Goal: Information Seeking & Learning: Check status

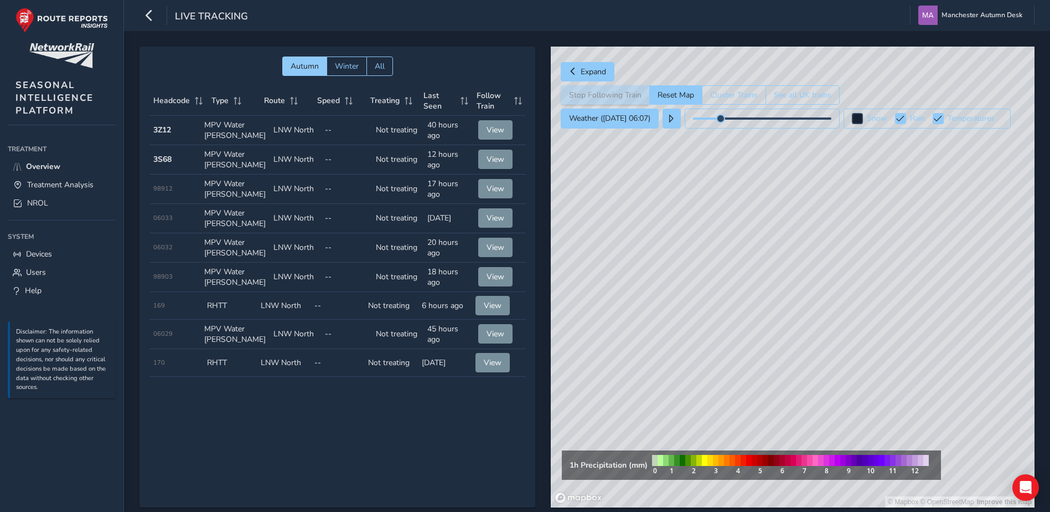
click at [304, 488] on div "Autumn Winter All Headcode Type Route Speed Treating Last Seen Follow Train Hea…" at bounding box center [338, 277] width 396 height 461
click at [48, 203] on link "NROL" at bounding box center [62, 203] width 108 height 18
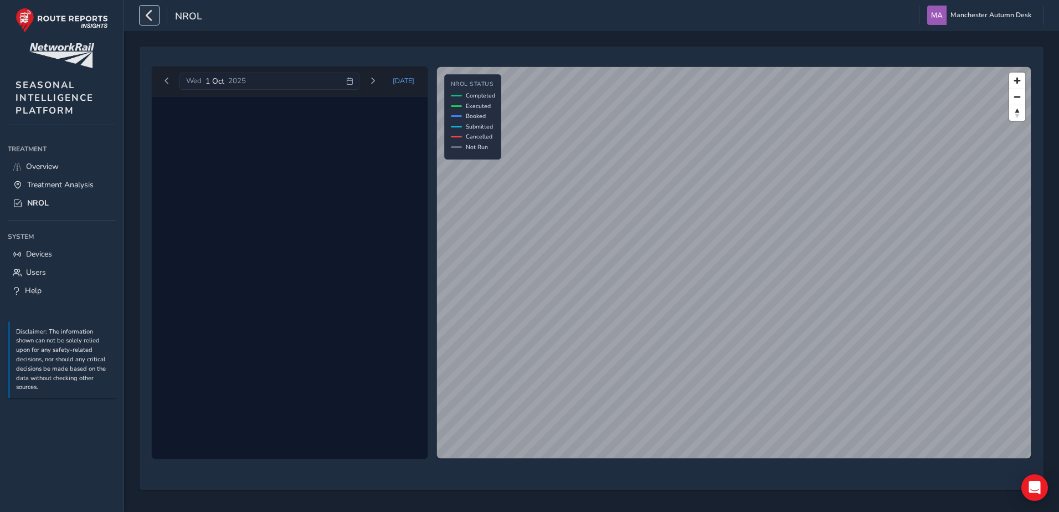
click at [140, 12] on button "button" at bounding box center [149, 15] width 19 height 19
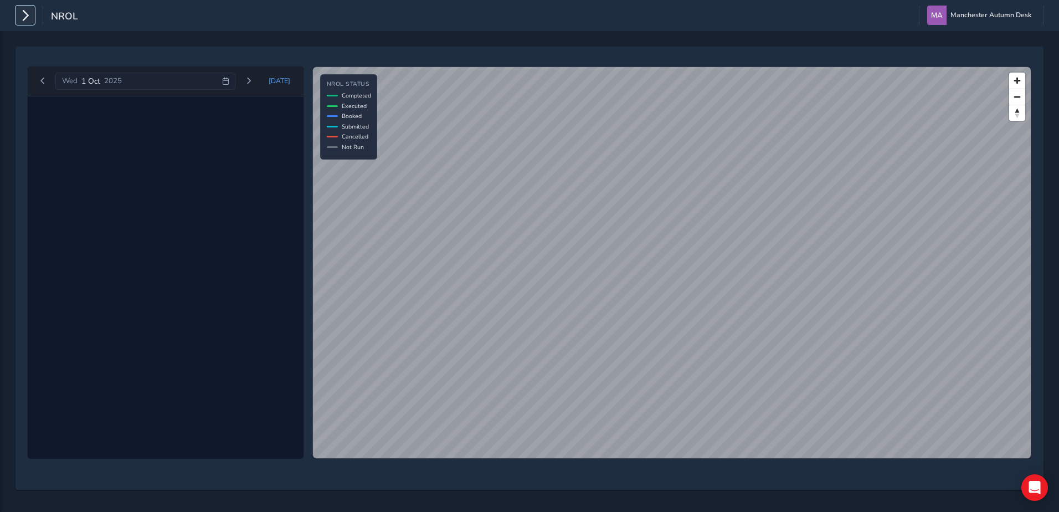
click at [33, 20] on button "button" at bounding box center [25, 15] width 19 height 19
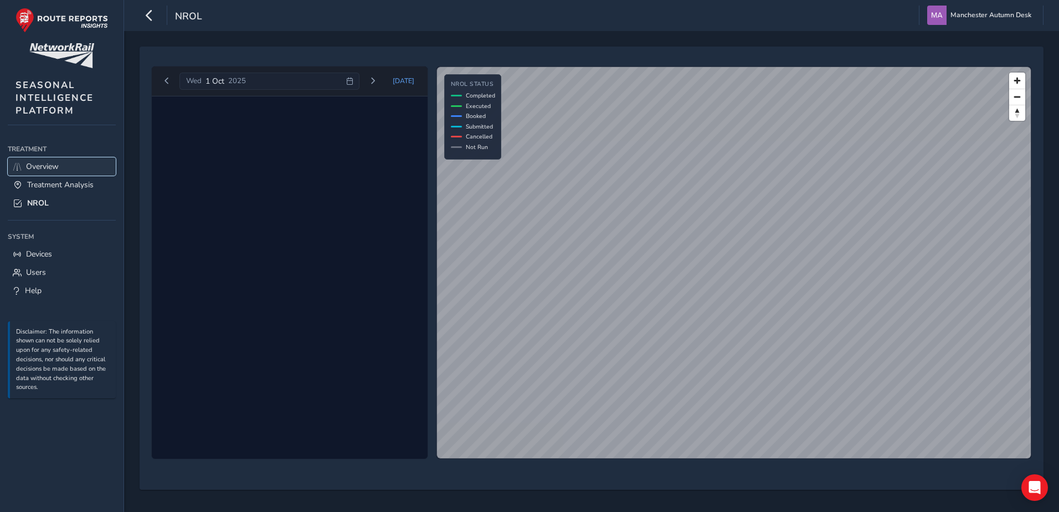
click at [44, 168] on span "Overview" at bounding box center [42, 166] width 33 height 11
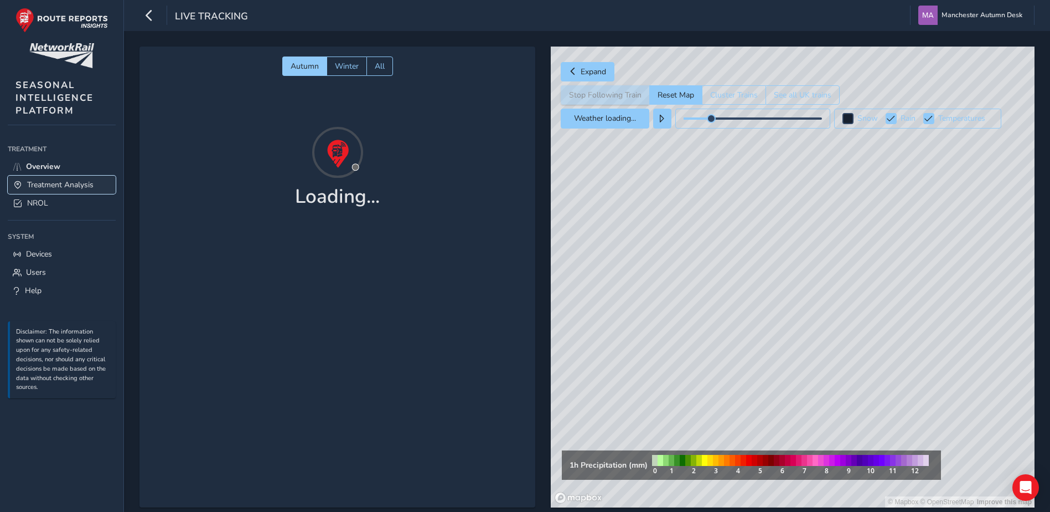
click at [66, 184] on span "Treatment Analysis" at bounding box center [60, 184] width 66 height 11
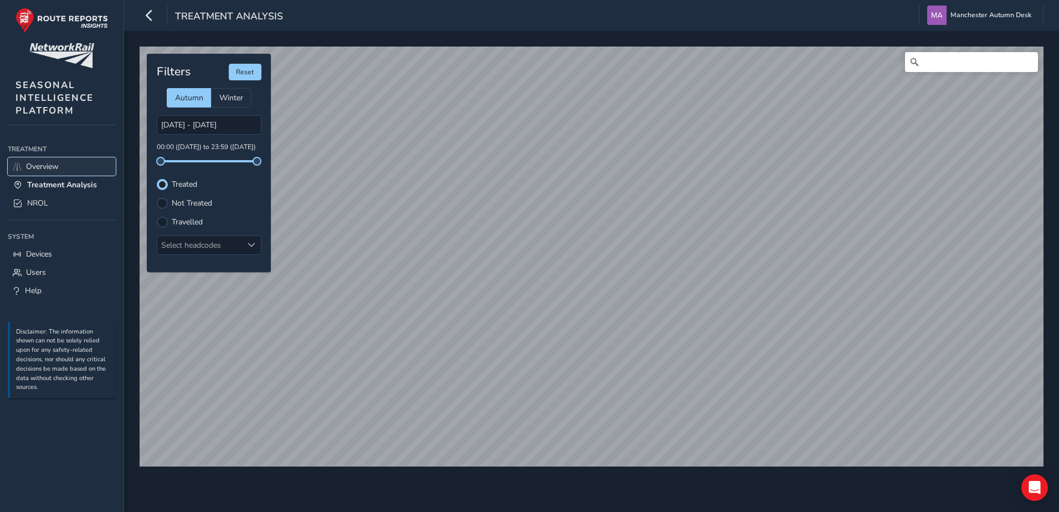
click at [55, 164] on span "Overview" at bounding box center [42, 166] width 33 height 11
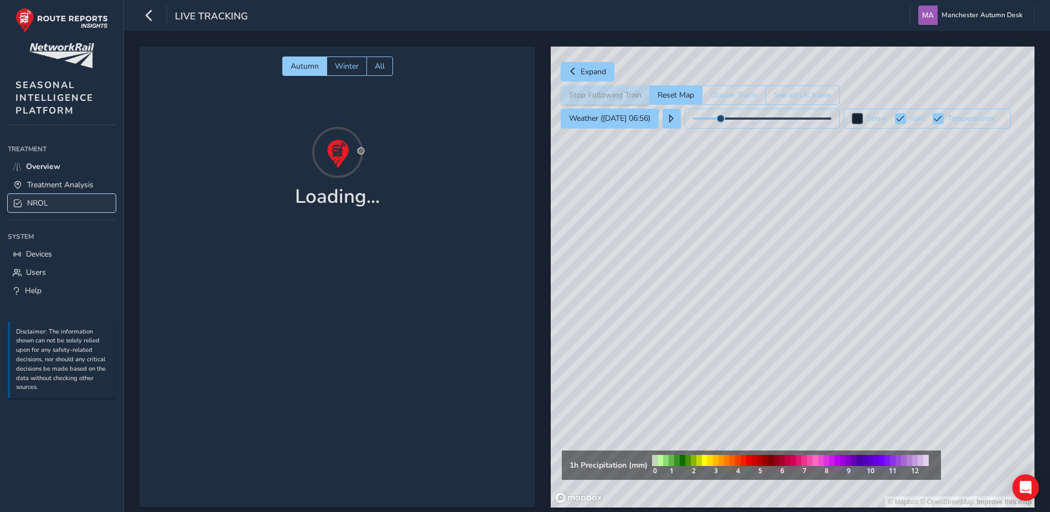
click at [57, 204] on link "NROL" at bounding box center [62, 203] width 108 height 18
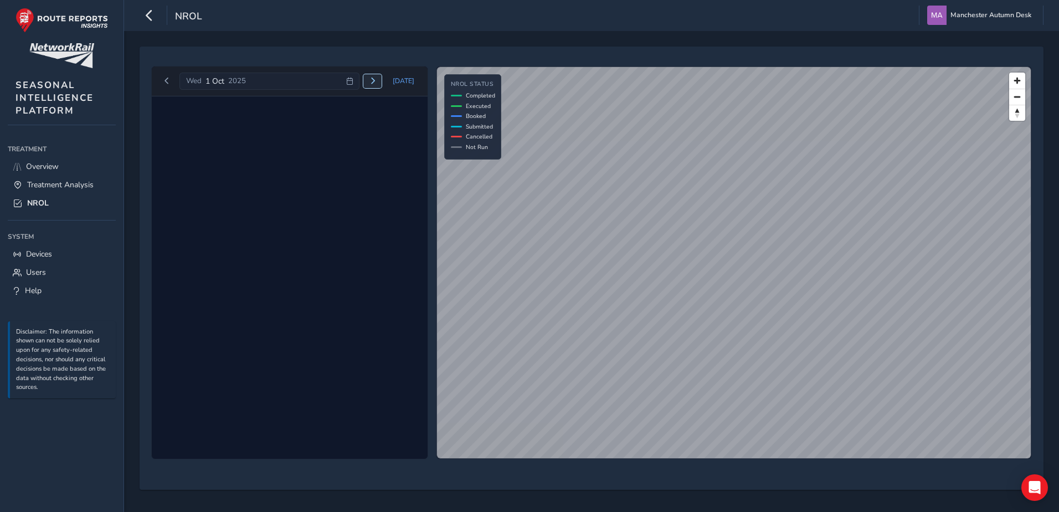
click at [368, 83] on button "Next day" at bounding box center [372, 81] width 18 height 14
click at [369, 84] on button "Next day" at bounding box center [378, 81] width 18 height 14
click at [369, 84] on button "Next day" at bounding box center [372, 81] width 18 height 14
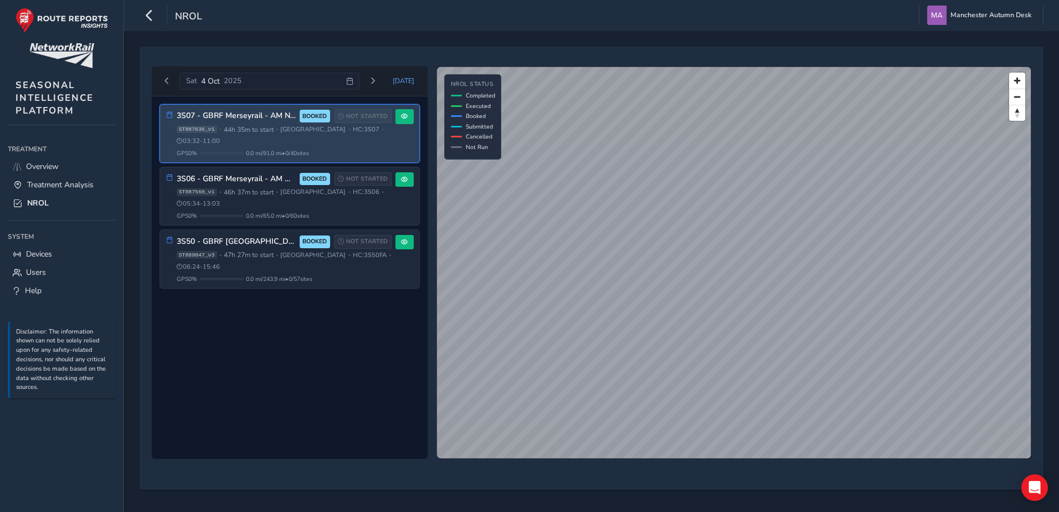
click at [233, 123] on div "3S07 - GBRF Merseyrail - AM Northern BOOKED NOT STARTED ST887636_v1 • 44h 35m t…" at bounding box center [284, 133] width 215 height 48
click at [405, 120] on button at bounding box center [404, 116] width 18 height 15
